Goal: Use online tool/utility

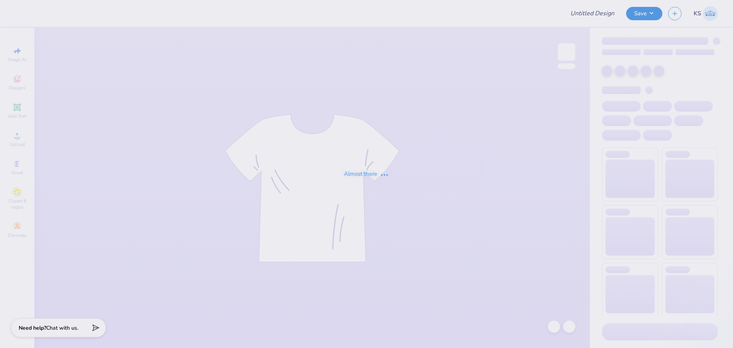
type input "parents"
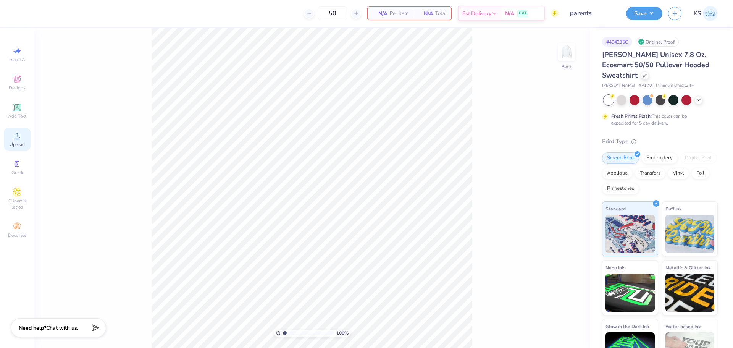
click at [21, 133] on icon at bounding box center [17, 135] width 9 height 9
click at [19, 140] on icon at bounding box center [17, 135] width 9 height 9
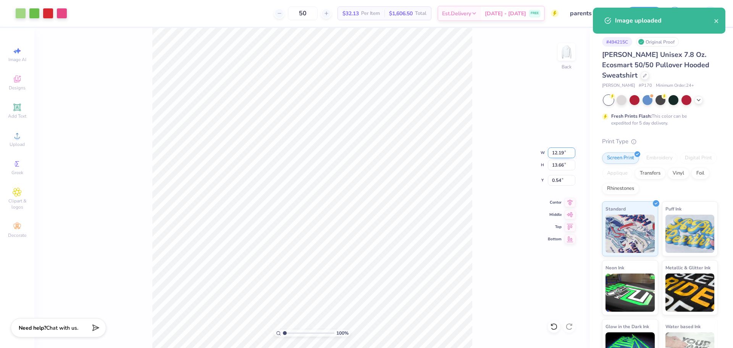
click at [562, 156] on input "12.19" at bounding box center [561, 152] width 27 height 11
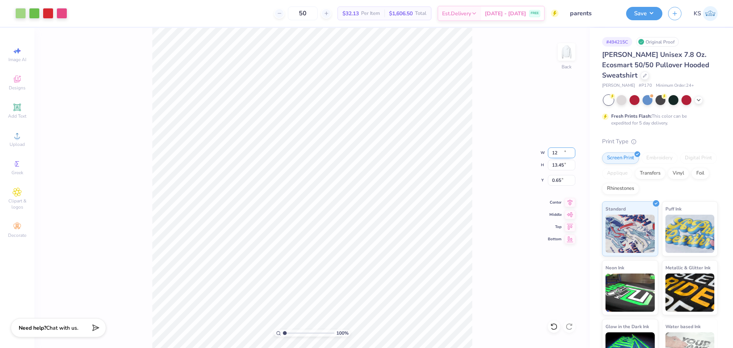
type input "12.00"
type input "13.45"
type input "0.65"
click at [560, 152] on input "12.00" at bounding box center [561, 152] width 27 height 11
type input "10.00"
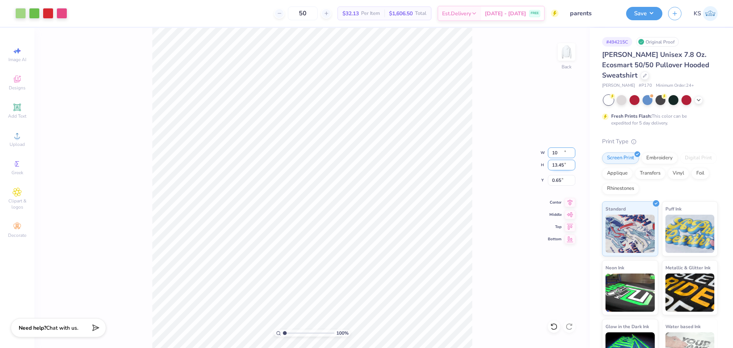
type input "11.21"
click at [563, 179] on input "1.77" at bounding box center [561, 180] width 27 height 11
type input "1.50"
click at [472, 207] on div "100 % Back W 10.00 10.00 " H 11.21 11.21 " Y 1.50 1.50 " Center Middle Top Bott…" at bounding box center [312, 188] width 556 height 320
click at [291, 333] on input "range" at bounding box center [309, 333] width 52 height 7
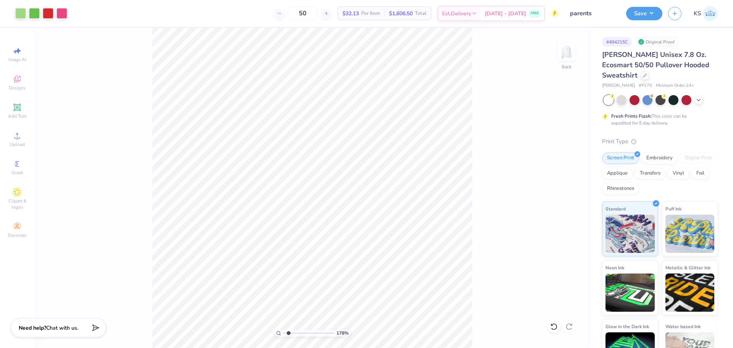
type input "1.78"
click at [289, 333] on input "range" at bounding box center [309, 333] width 52 height 7
click at [562, 162] on input "11.21" at bounding box center [561, 165] width 27 height 11
type input "10.5"
type input "9.37"
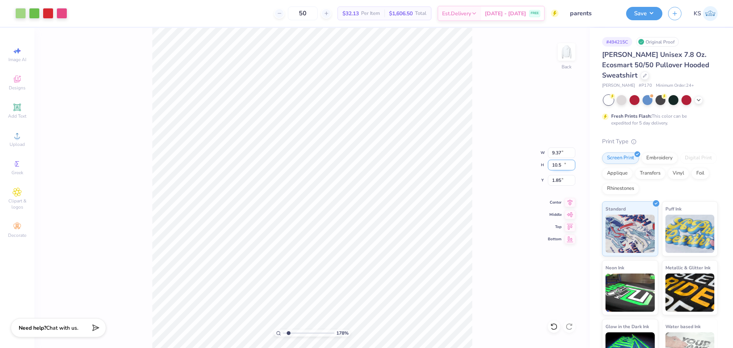
type input "10.50"
click at [561, 181] on input "1.85" at bounding box center [561, 180] width 27 height 11
type input "1.50"
drag, startPoint x: 526, startPoint y: 188, endPoint x: 504, endPoint y: 189, distance: 21.8
click at [504, 189] on div "178 % Back W 9.37 9.37 " H 10.50 10.50 " Y 1.50 1.50 " Center Middle Top Bottom" at bounding box center [312, 188] width 556 height 320
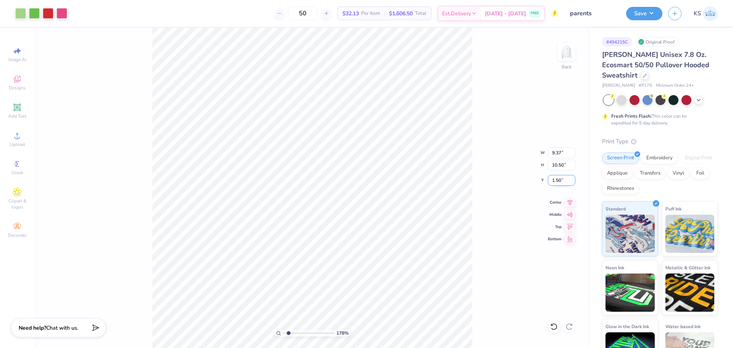
click at [559, 181] on input "1.50" at bounding box center [561, 180] width 27 height 11
type input "2.00"
click at [291, 332] on input "range" at bounding box center [309, 333] width 52 height 7
drag, startPoint x: 295, startPoint y: 335, endPoint x: 324, endPoint y: 331, distance: 29.2
click at [324, 331] on input "range" at bounding box center [309, 333] width 52 height 7
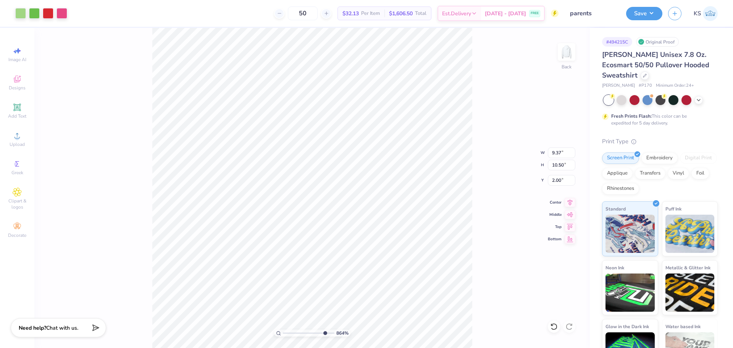
click at [142, 239] on div "864 % Back W 9.37 9.37 " H 10.50 10.50 " Y 2.00 2.00 " Center Middle Top Bottom" at bounding box center [312, 188] width 556 height 320
drag, startPoint x: 285, startPoint y: 334, endPoint x: 293, endPoint y: 332, distance: 7.9
click at [293, 332] on input "range" at bounding box center [309, 333] width 52 height 7
type input "1"
click at [283, 330] on input "range" at bounding box center [309, 333] width 52 height 7
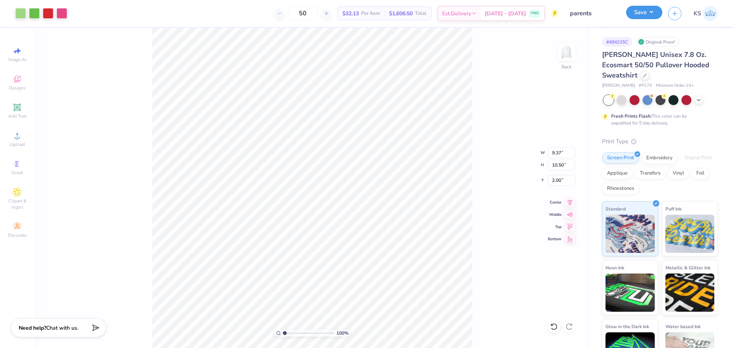
click at [641, 7] on button "Save" at bounding box center [644, 12] width 36 height 13
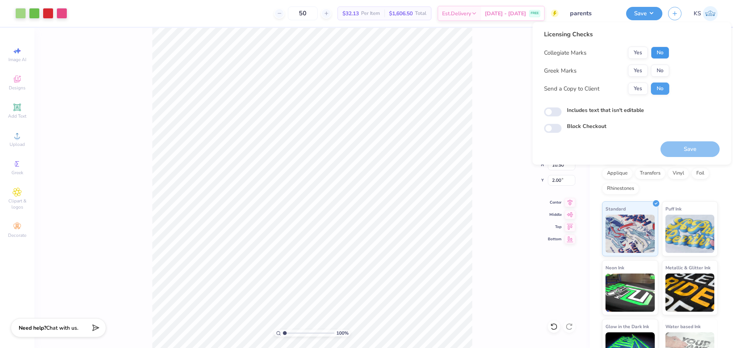
click at [661, 48] on button "No" at bounding box center [660, 53] width 18 height 12
drag, startPoint x: 642, startPoint y: 69, endPoint x: 643, endPoint y: 82, distance: 12.7
click at [642, 71] on button "Yes" at bounding box center [638, 71] width 20 height 12
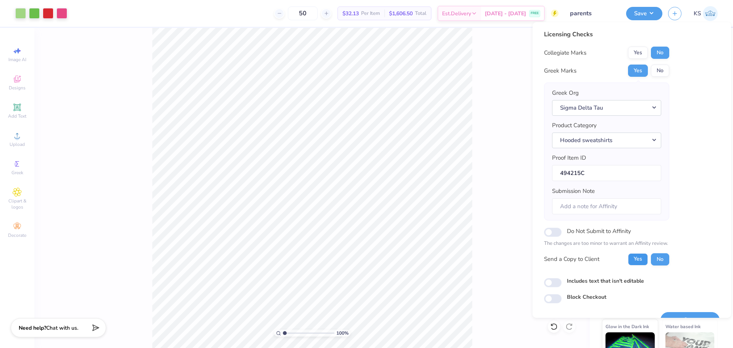
click at [634, 263] on button "Yes" at bounding box center [638, 259] width 20 height 12
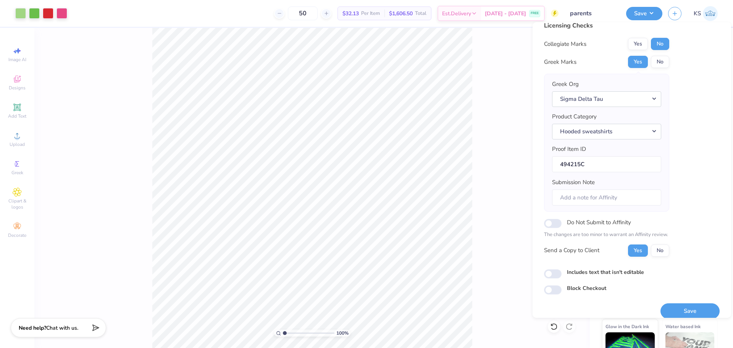
scroll to position [17, 0]
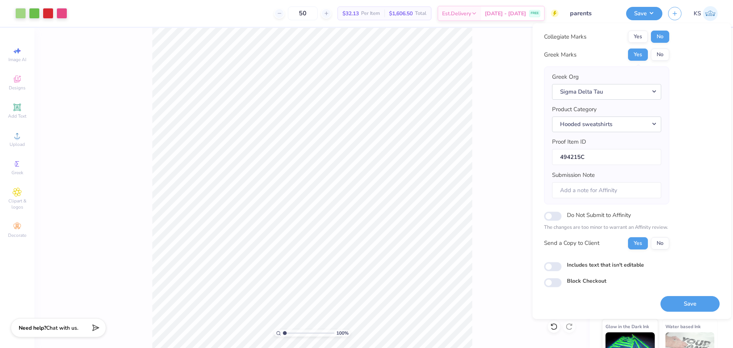
drag, startPoint x: 673, startPoint y: 297, endPoint x: 681, endPoint y: 297, distance: 7.6
click at [674, 298] on button "Save" at bounding box center [690, 304] width 59 height 16
